Goal: Task Accomplishment & Management: Use online tool/utility

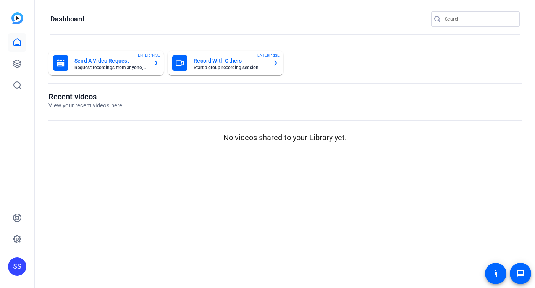
click at [16, 269] on div "SS" at bounding box center [17, 266] width 18 height 18
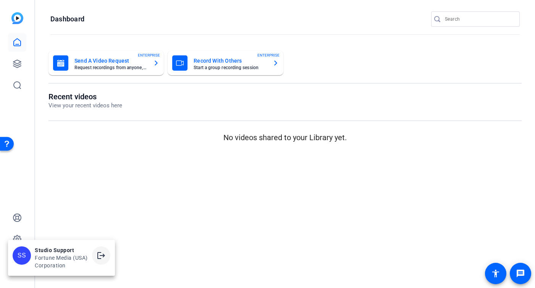
click at [97, 250] on span at bounding box center [101, 255] width 18 height 18
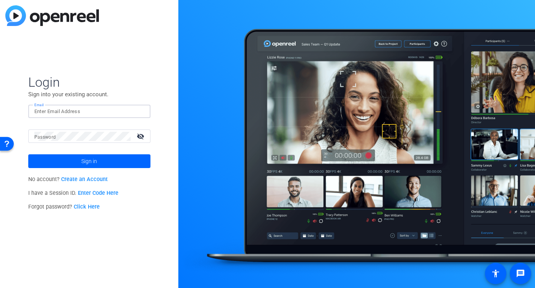
click at [117, 110] on input "Email" at bounding box center [89, 111] width 110 height 9
click at [142, 110] on div at bounding box center [139, 111] width 9 height 9
click at [143, 112] on div at bounding box center [139, 111] width 9 height 9
type input "[EMAIL_ADDRESS][DOMAIN_NAME]"
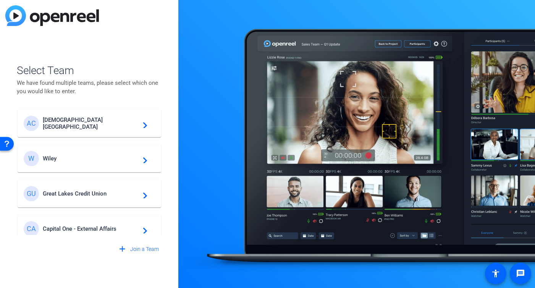
click at [99, 191] on span "Great Lakes Credit Union" at bounding box center [91, 193] width 96 height 7
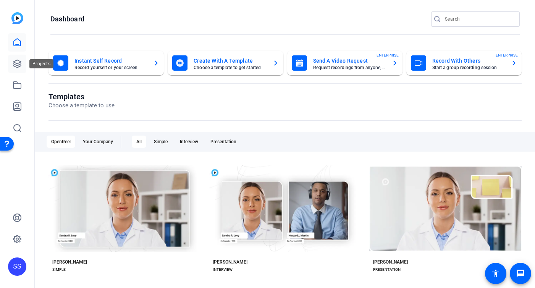
click at [16, 63] on icon at bounding box center [17, 64] width 8 height 8
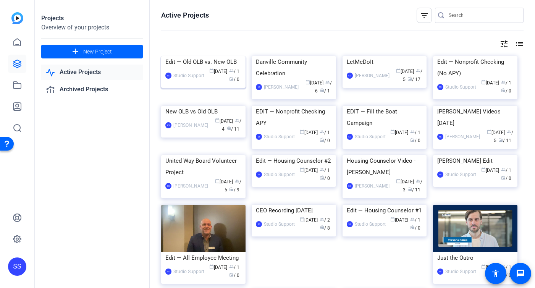
click at [198, 68] on div "Edit — Old OLB vs. New OLB" at bounding box center [203, 61] width 76 height 11
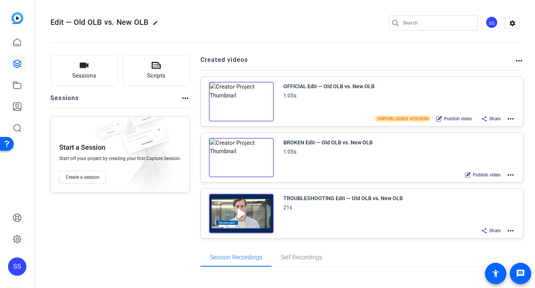
click at [512, 118] on mat-icon "more_horiz" at bounding box center [510, 118] width 9 height 9
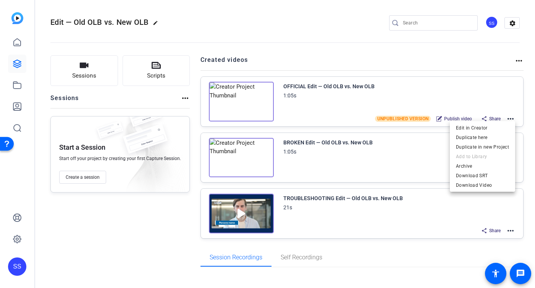
click at [376, 176] on div at bounding box center [267, 144] width 535 height 288
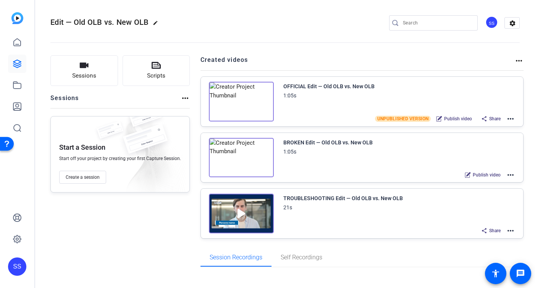
click at [510, 176] on mat-icon "more_horiz" at bounding box center [510, 174] width 9 height 9
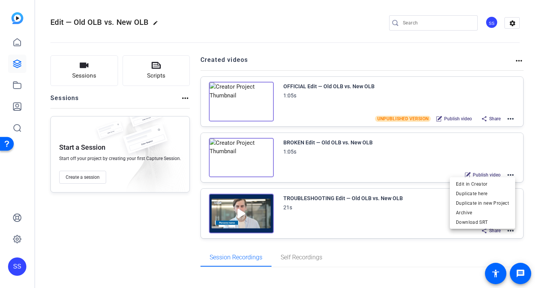
click at [493, 130] on div at bounding box center [267, 144] width 535 height 288
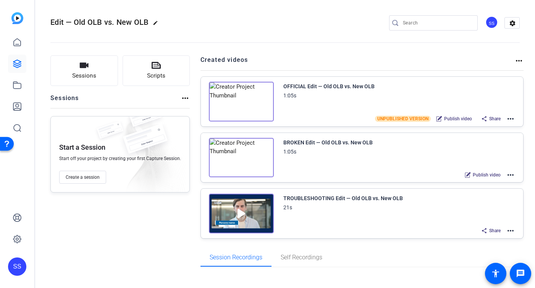
click at [511, 117] on mat-icon "more_horiz" at bounding box center [510, 118] width 9 height 9
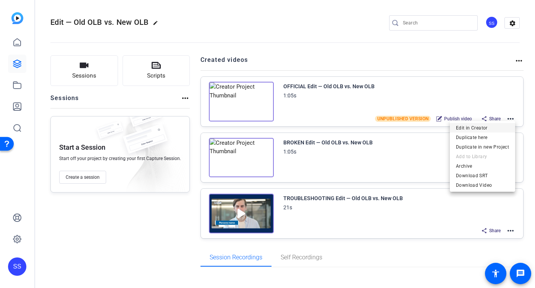
click at [472, 125] on span "Edit in Creator" at bounding box center [482, 127] width 53 height 9
